Goal: Task Accomplishment & Management: Use online tool/utility

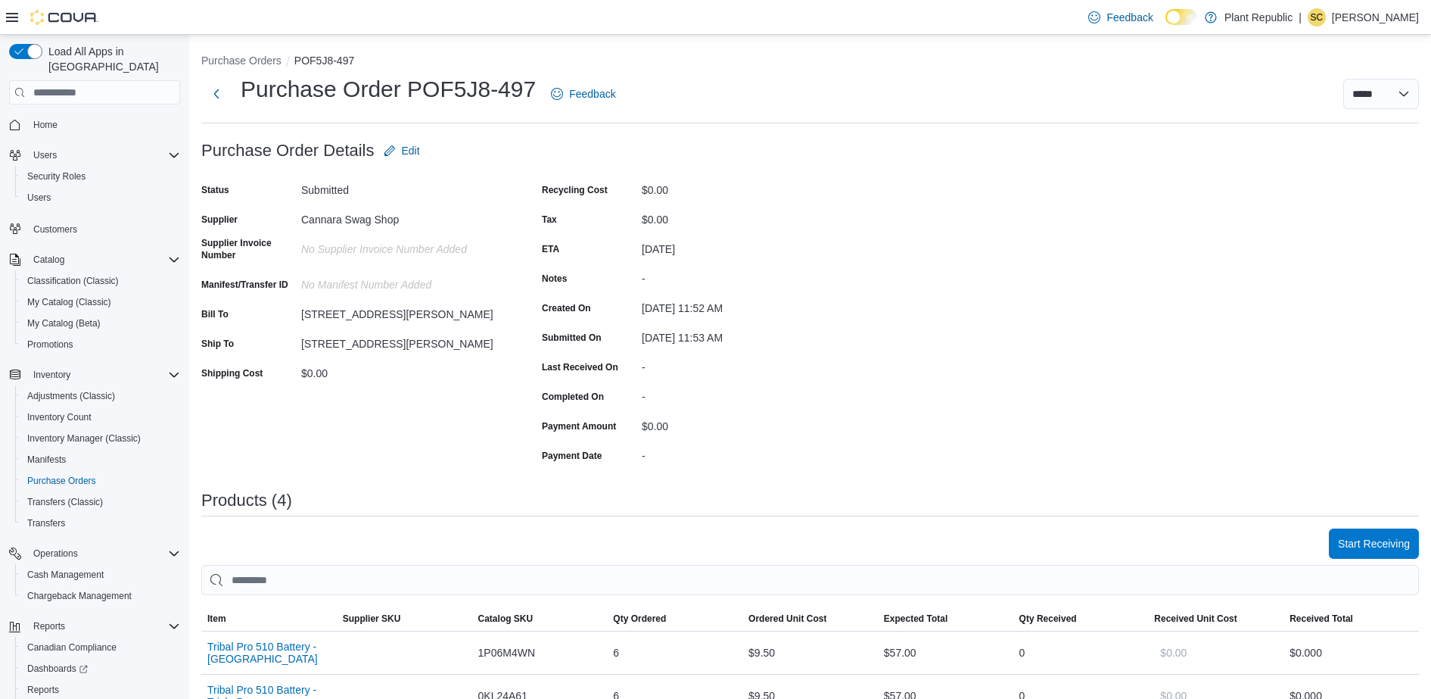
click at [219, 67] on li "Purchase Orders" at bounding box center [247, 60] width 93 height 15
click at [220, 63] on button "Purchase Orders" at bounding box center [241, 61] width 80 height 12
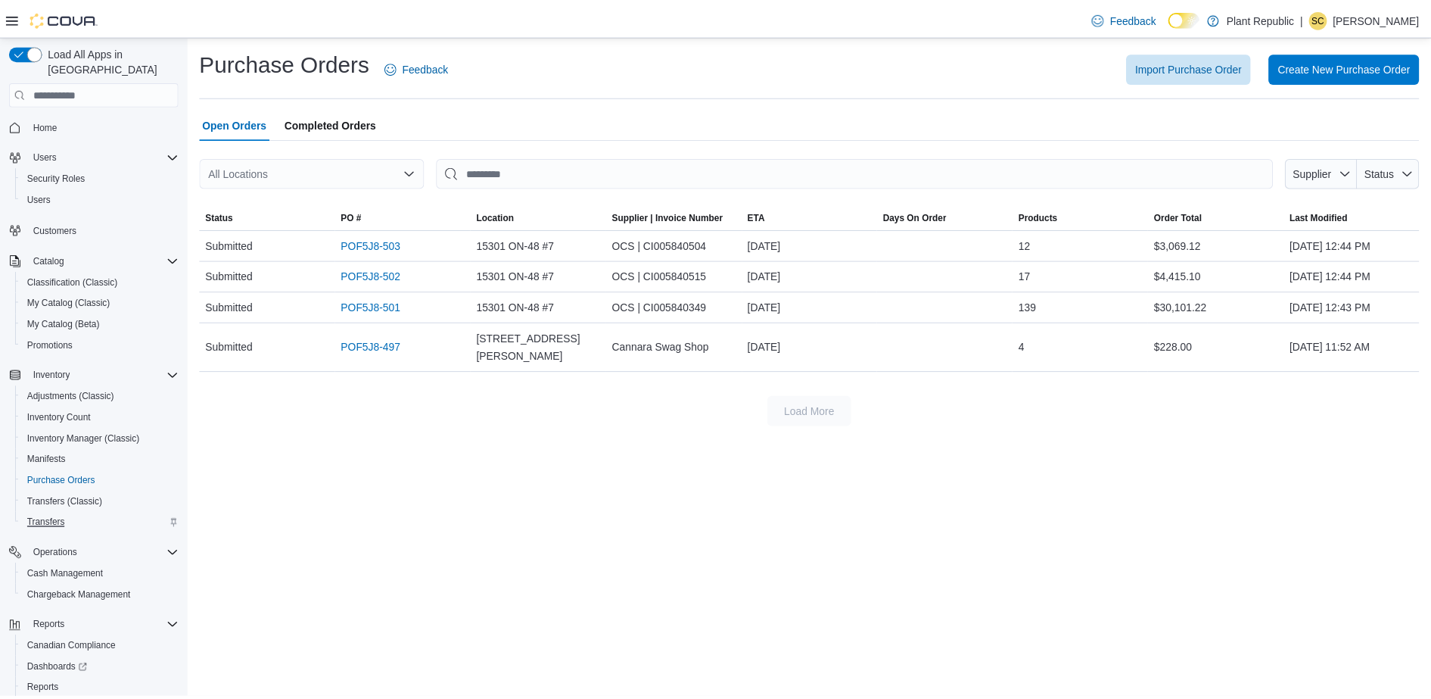
scroll to position [62, 0]
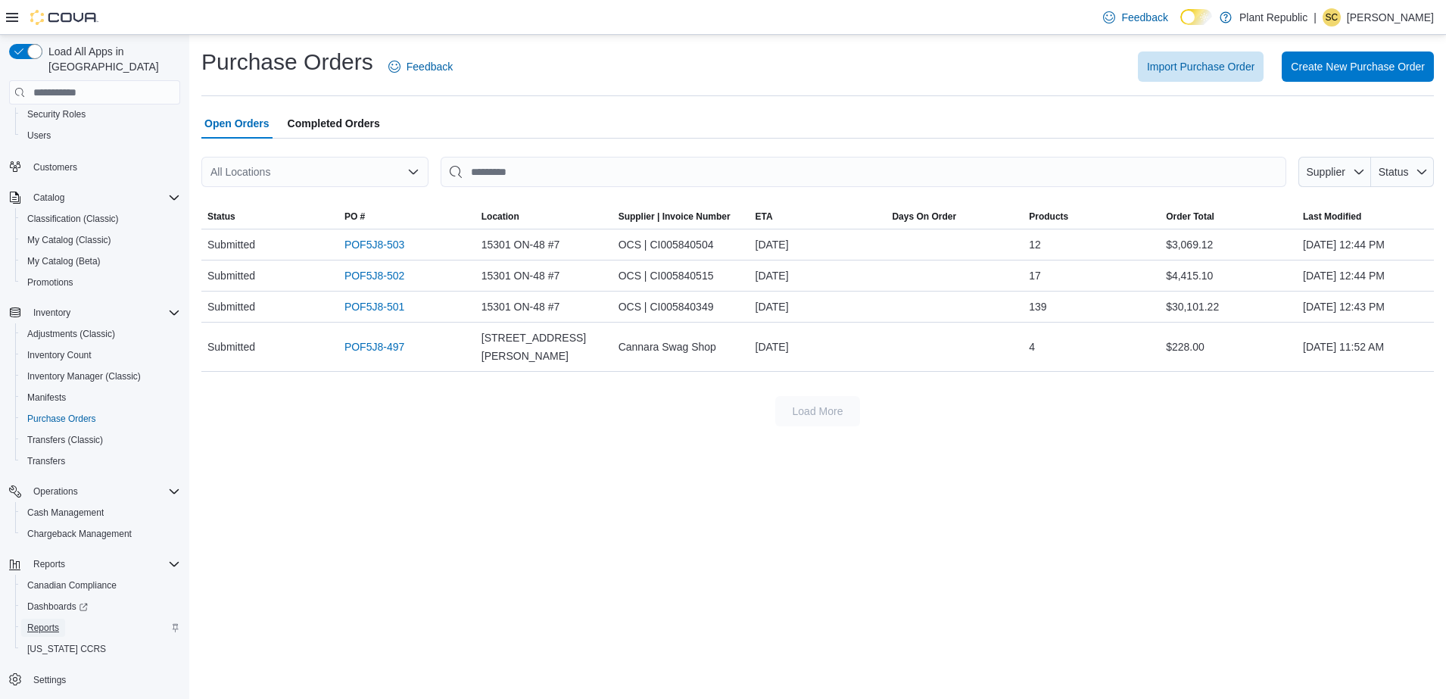
click at [44, 621] on span "Reports" at bounding box center [43, 627] width 32 height 12
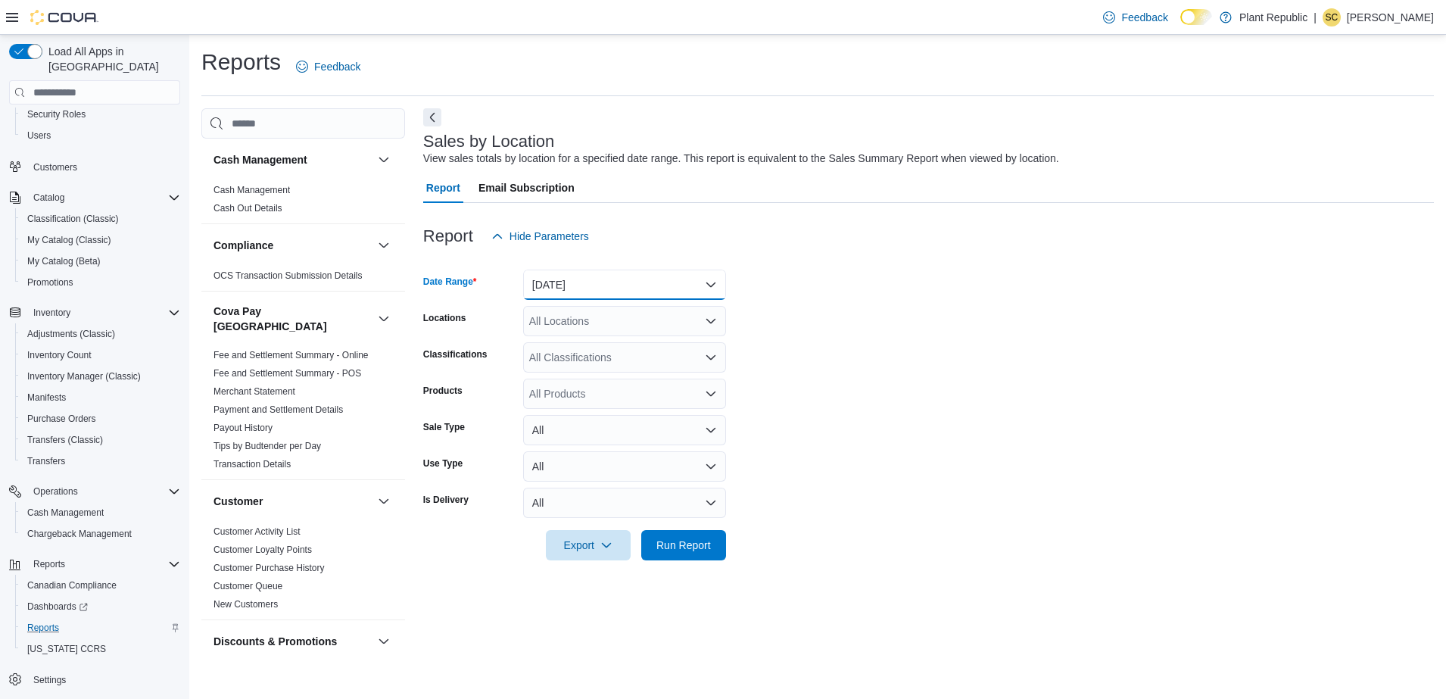
drag, startPoint x: 591, startPoint y: 295, endPoint x: 656, endPoint y: -70, distance: 371.2
click at [656, 0] on html "Feedback Dark Mode Plant Republic | SC [PERSON_NAME] Load All Apps in New Hub H…" at bounding box center [723, 349] width 1446 height 699
click at [580, 279] on button "[DATE]" at bounding box center [624, 284] width 203 height 30
click at [570, 336] on span "[DATE]" at bounding box center [633, 345] width 173 height 18
click at [867, 402] on form "Date Range [DATE] Locations All Locations Classifications All Classifications P…" at bounding box center [928, 405] width 1011 height 309
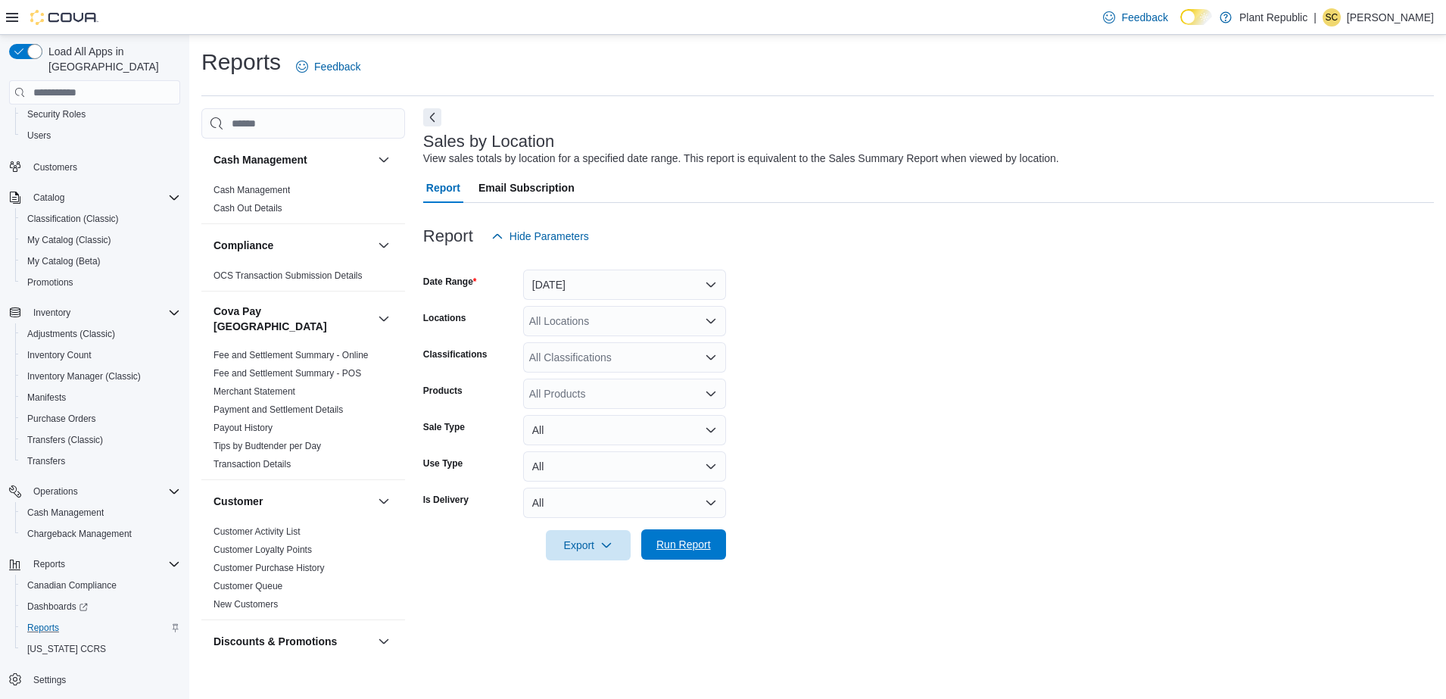
click at [684, 550] on span "Run Report" at bounding box center [683, 544] width 55 height 15
